Goal: Task Accomplishment & Management: Manage account settings

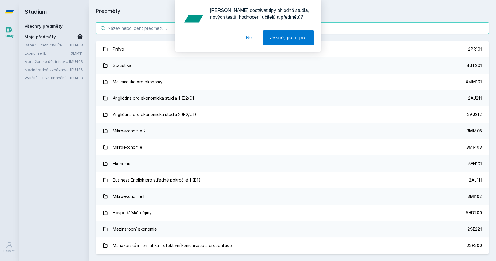
click at [121, 25] on div "[PERSON_NAME] dostávat tipy ohledně studia, nových testů, hodnocení učitelů a p…" at bounding box center [248, 26] width 496 height 52
click at [244, 40] on button "Ne" at bounding box center [249, 37] width 21 height 15
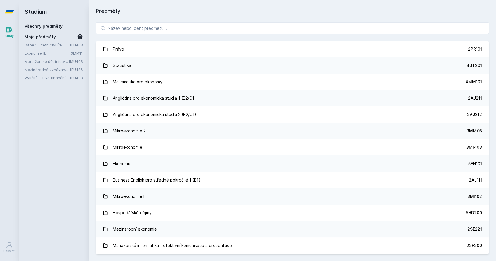
click at [66, 42] on link "Daně v účetnictví ČR II" at bounding box center [47, 45] width 45 height 6
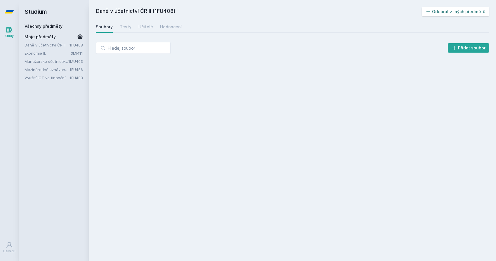
click at [442, 14] on button "Odebrat z mých předmětů" at bounding box center [455, 11] width 67 height 9
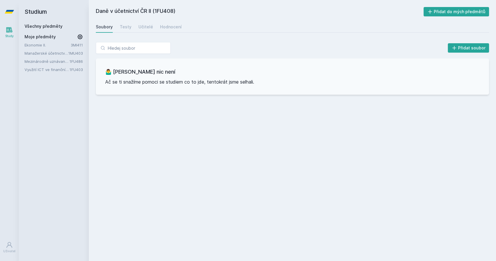
click at [50, 62] on link "Mezinárodně uznávané principy účetního výkaznictví" at bounding box center [47, 61] width 45 height 6
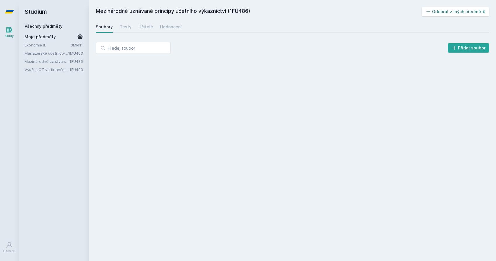
click at [441, 11] on button "Odebrat z mých předmětů" at bounding box center [455, 11] width 67 height 9
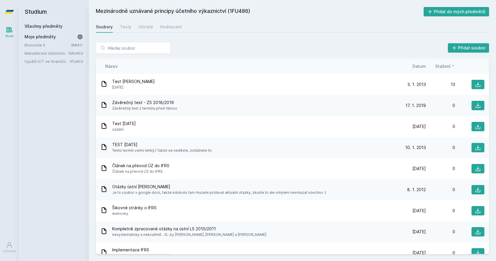
click at [43, 26] on link "Všechny předměty" at bounding box center [44, 26] width 38 height 5
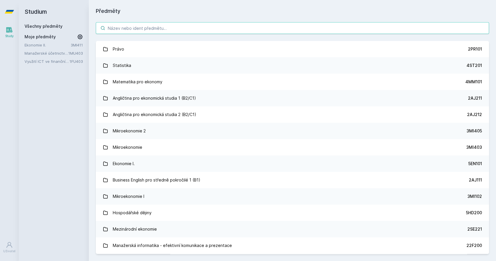
click at [152, 27] on input "search" at bounding box center [292, 28] width 393 height 12
paste input "11F451"
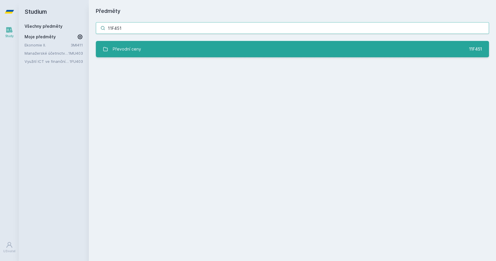
type input "11F451"
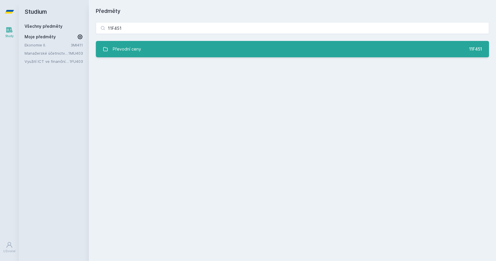
click at [134, 51] on div "Převodní ceny" at bounding box center [127, 49] width 28 height 12
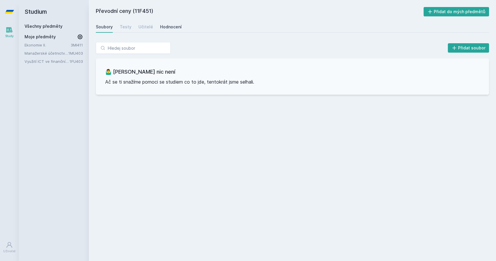
click at [166, 28] on div "Hodnocení" at bounding box center [171, 27] width 22 height 6
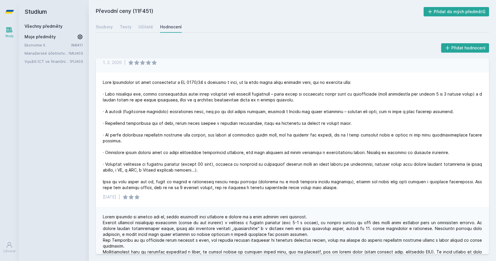
scroll to position [185, 0]
click at [40, 24] on link "Všechny předměty" at bounding box center [44, 26] width 38 height 5
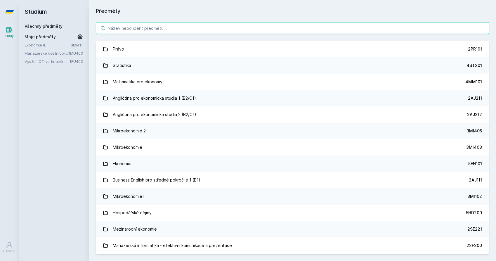
click at [130, 29] on input "search" at bounding box center [292, 28] width 393 height 12
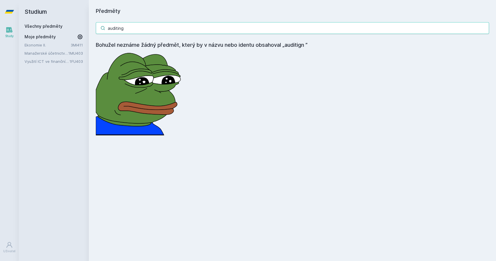
type input "auditing"
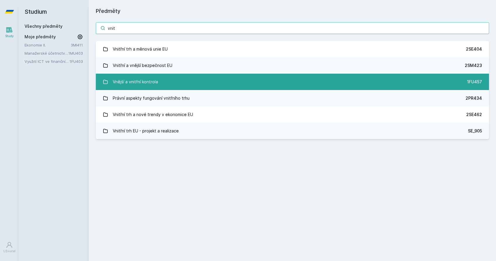
type input "vnit"
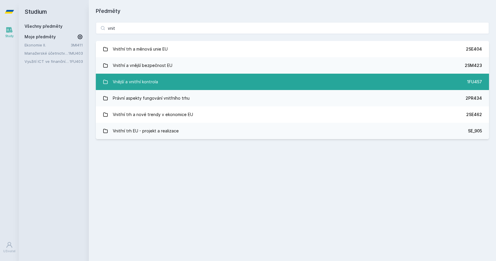
click at [166, 78] on link "Vnější a vnitřní kontrola 1FU457" at bounding box center [292, 82] width 393 height 16
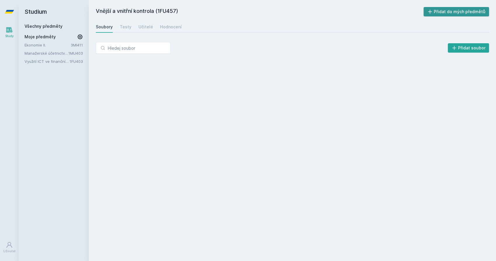
click at [448, 14] on button "Přidat do mých předmětů" at bounding box center [456, 11] width 66 height 9
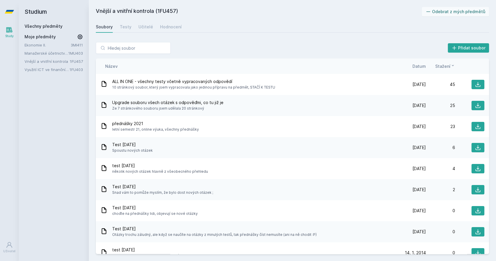
click at [422, 62] on div "Název Datum Stažení" at bounding box center [292, 65] width 393 height 15
click at [421, 64] on span "Datum" at bounding box center [418, 66] width 13 height 6
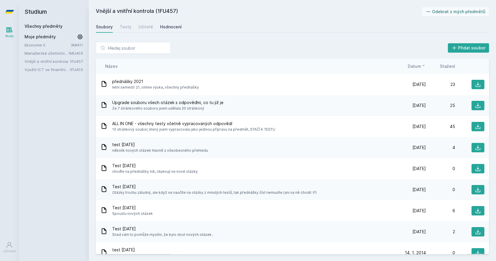
click at [168, 23] on link "Hodnocení" at bounding box center [171, 27] width 22 height 12
